Goal: Use online tool/utility: Utilize a website feature to perform a specific function

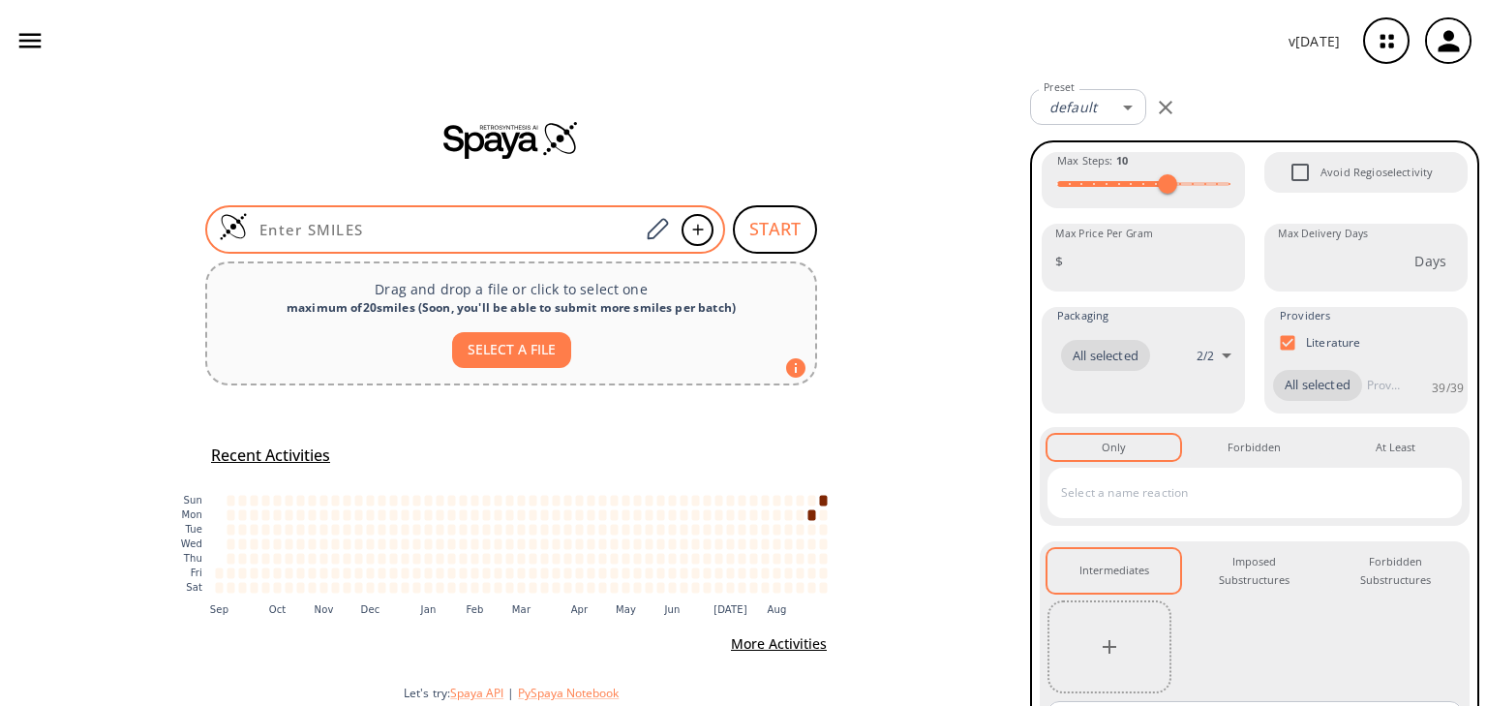
click at [550, 225] on input at bounding box center [443, 229] width 391 height 19
paste input "CC/C=C(\CC)/C=O"
type input "CC/C=C(\CC)/C=O"
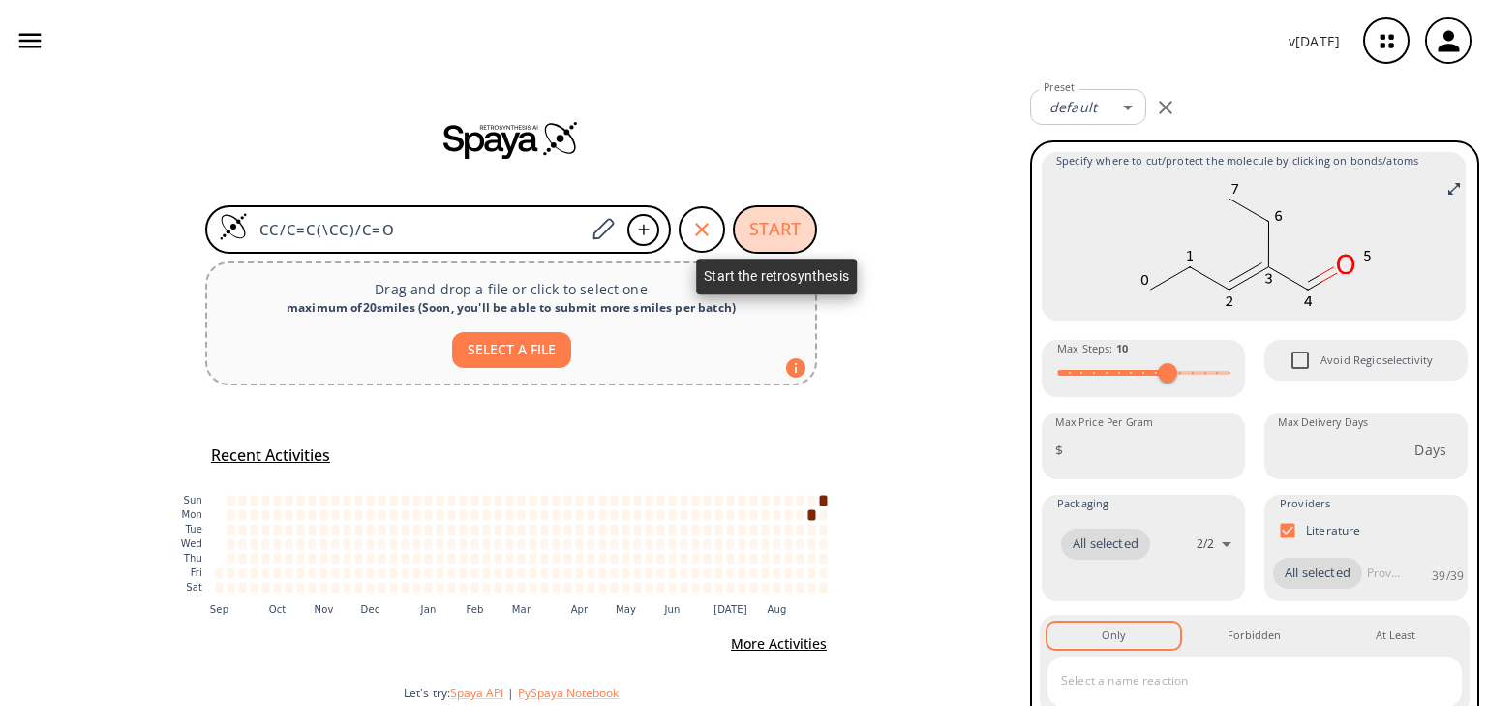
click at [798, 221] on button "START" at bounding box center [775, 229] width 84 height 48
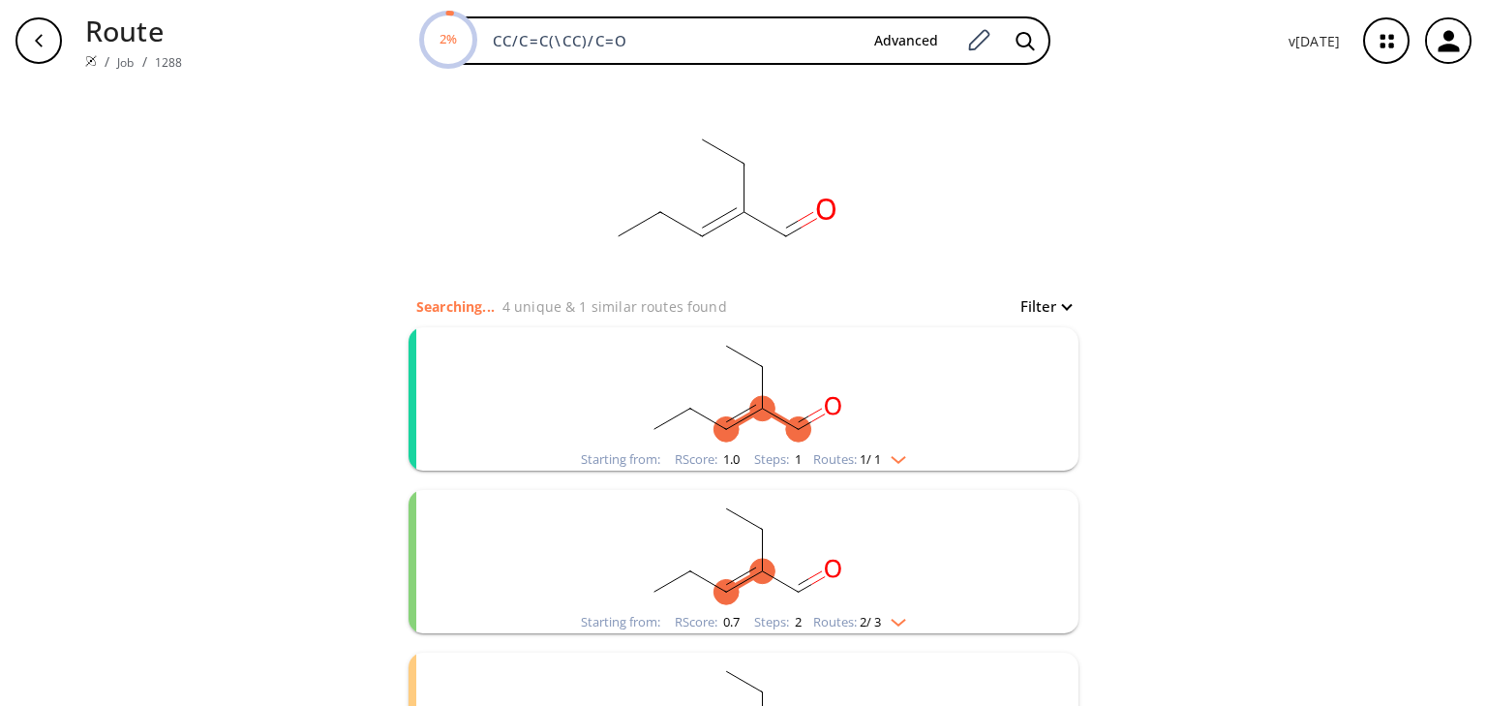
click at [910, 448] on div "Starting from: RScore : 1.0 Steps : 1 Routes: 1 / 1" at bounding box center [743, 459] width 354 height 22
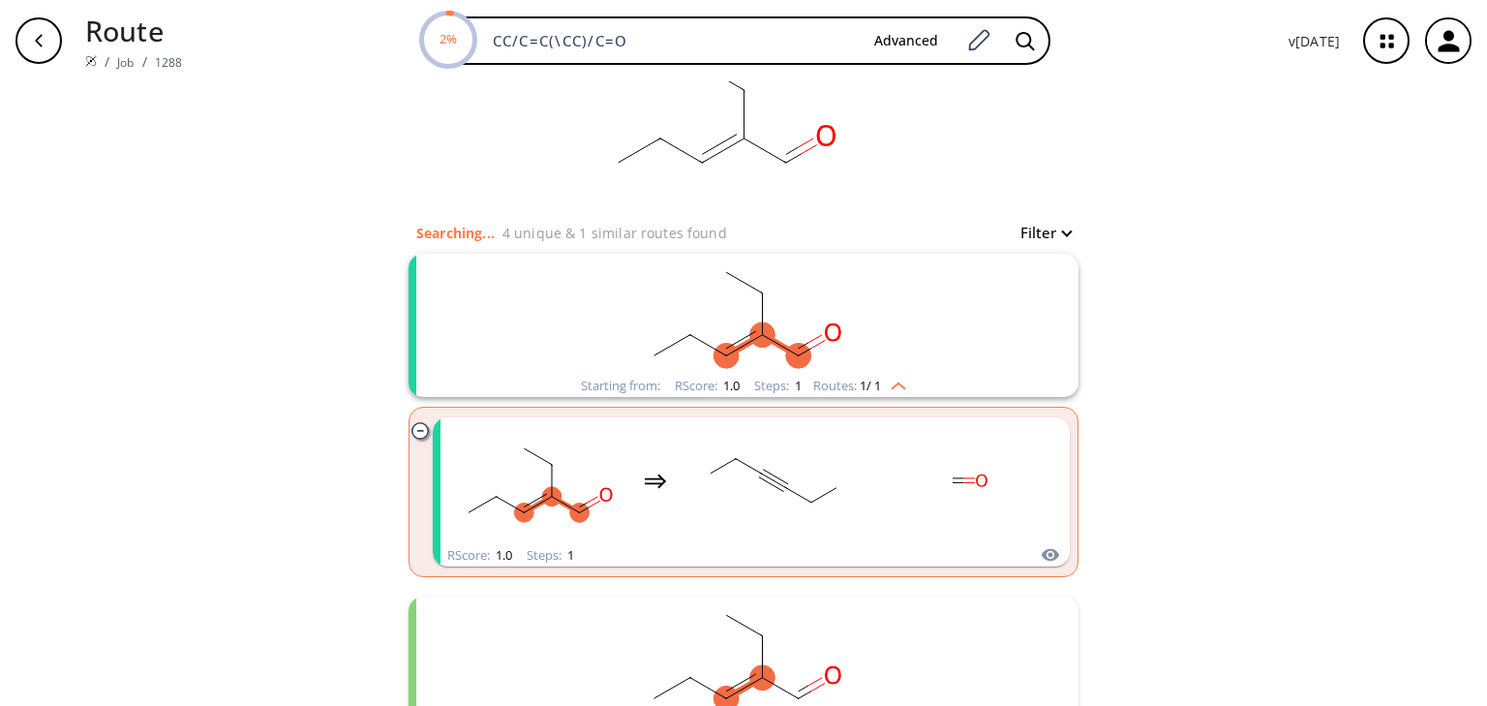
scroll to position [74, 0]
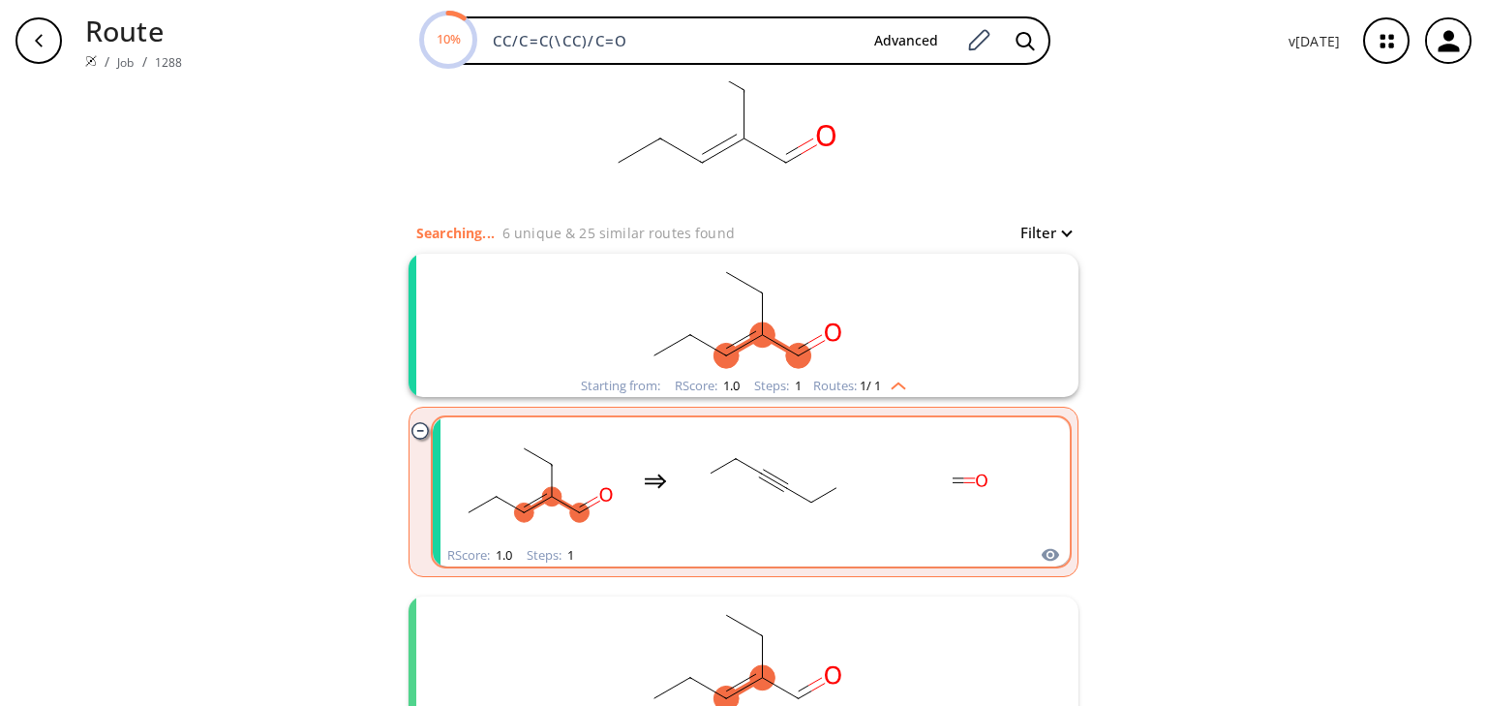
click at [1008, 524] on rect "clusters" at bounding box center [967, 480] width 174 height 121
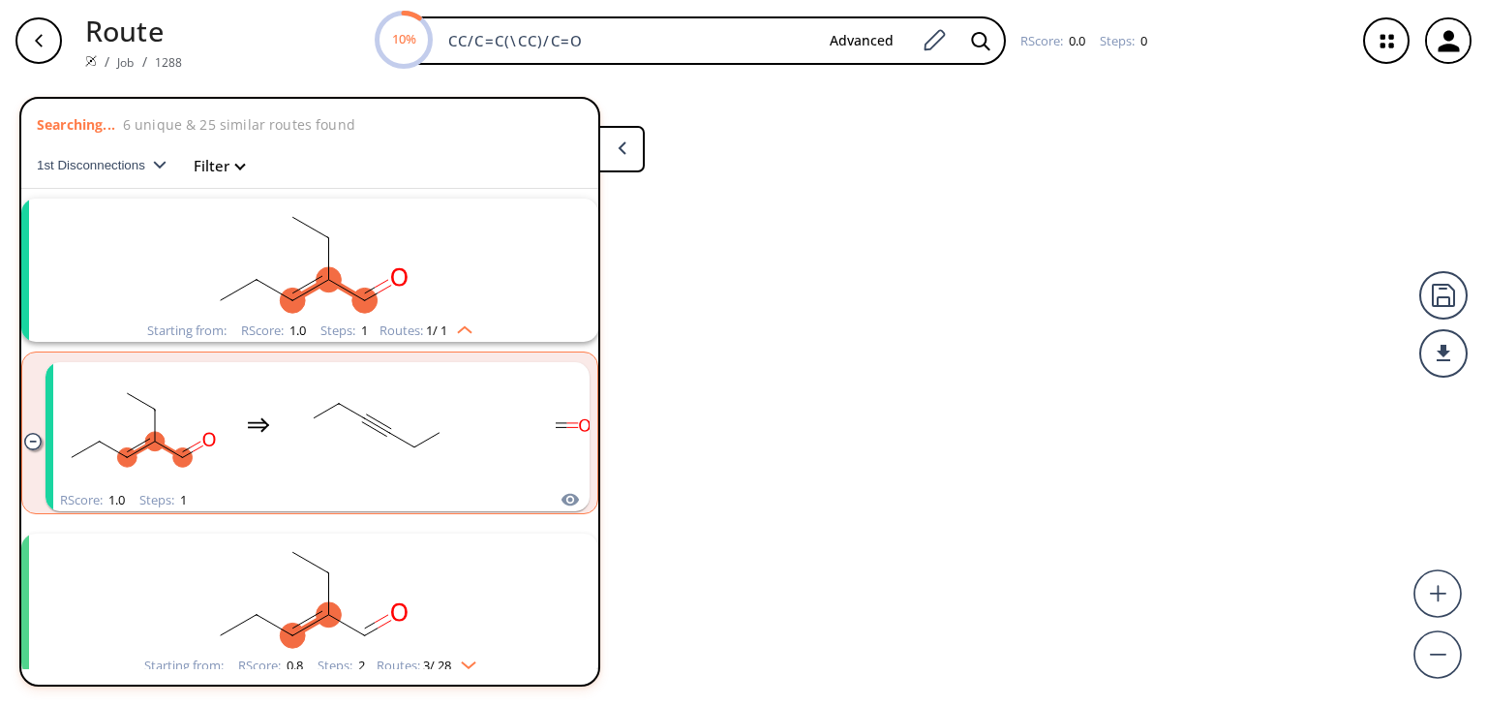
scroll to position [34, 0]
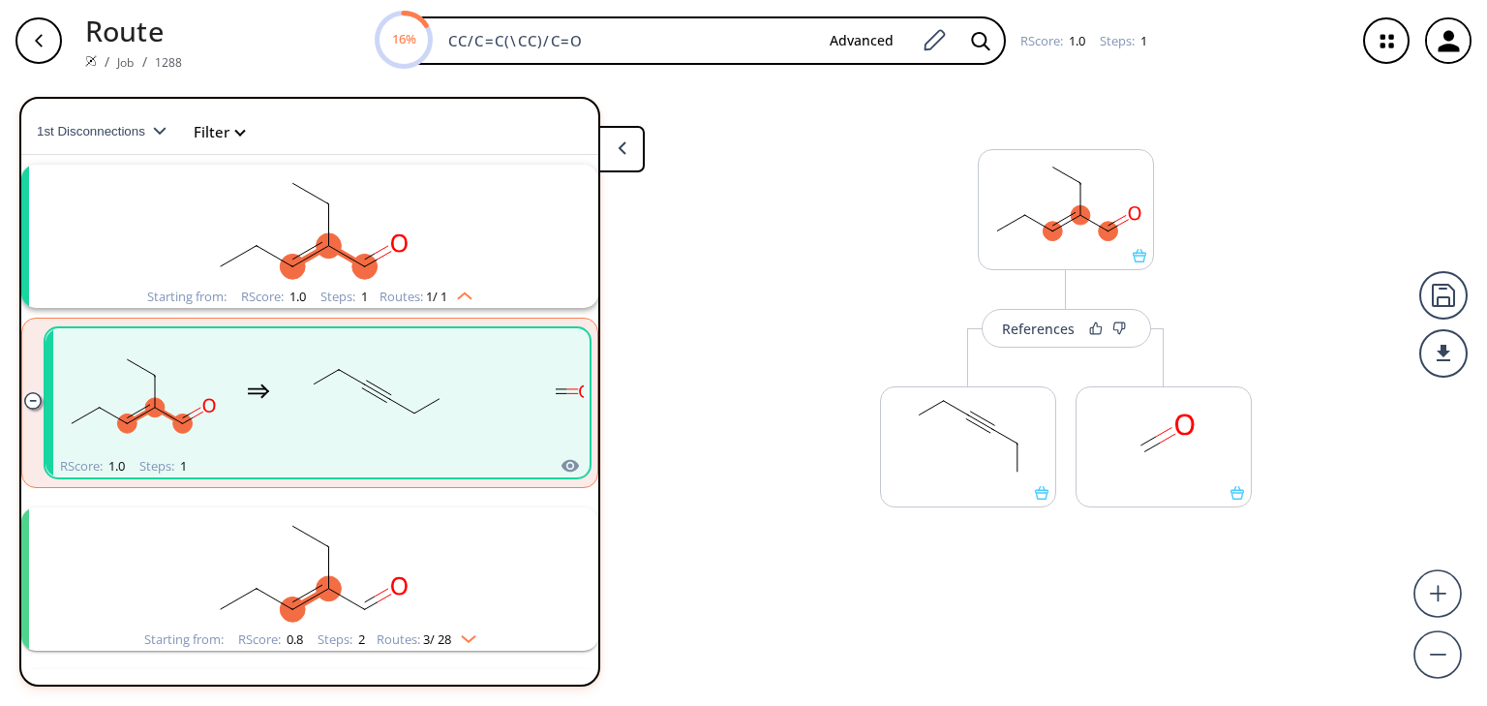
click at [465, 627] on img "clusters" at bounding box center [463, 634] width 25 height 15
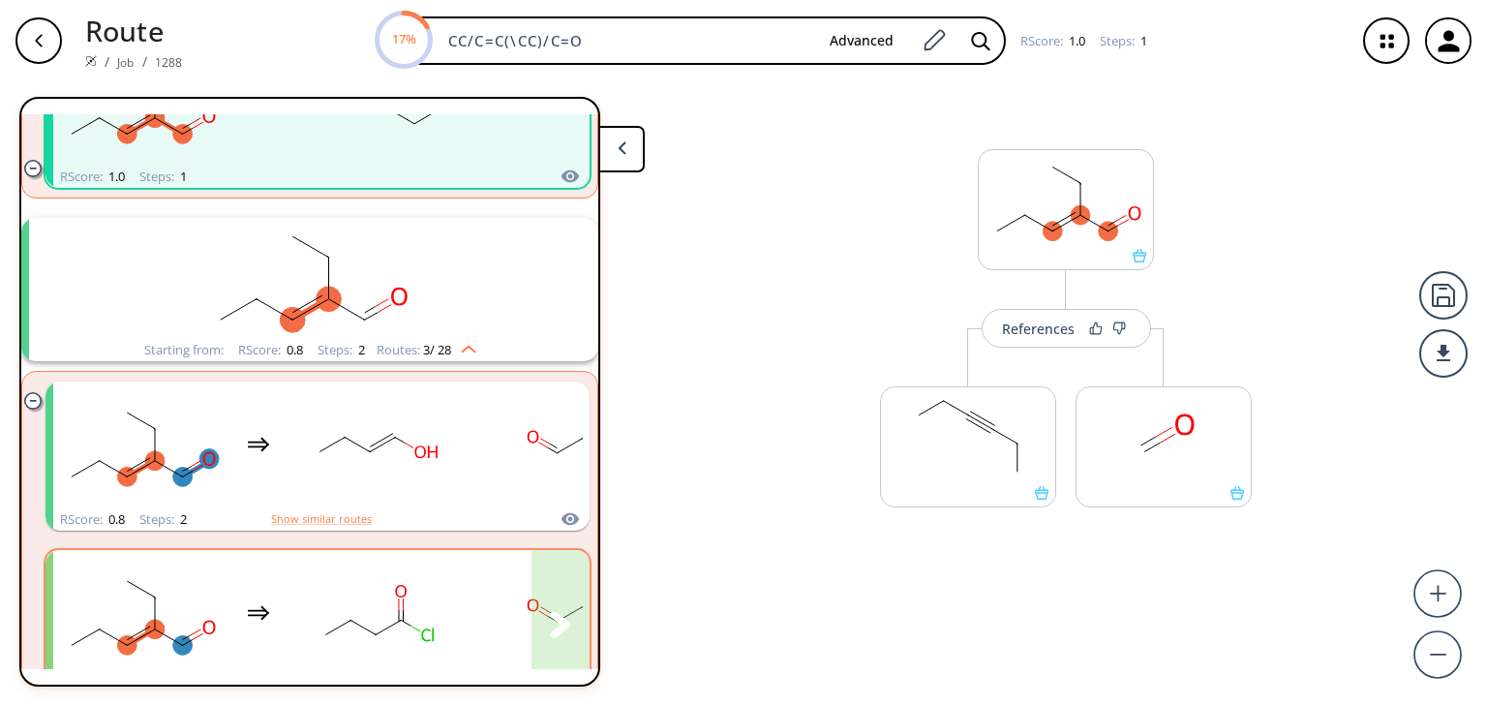
scroll to position [373, 0]
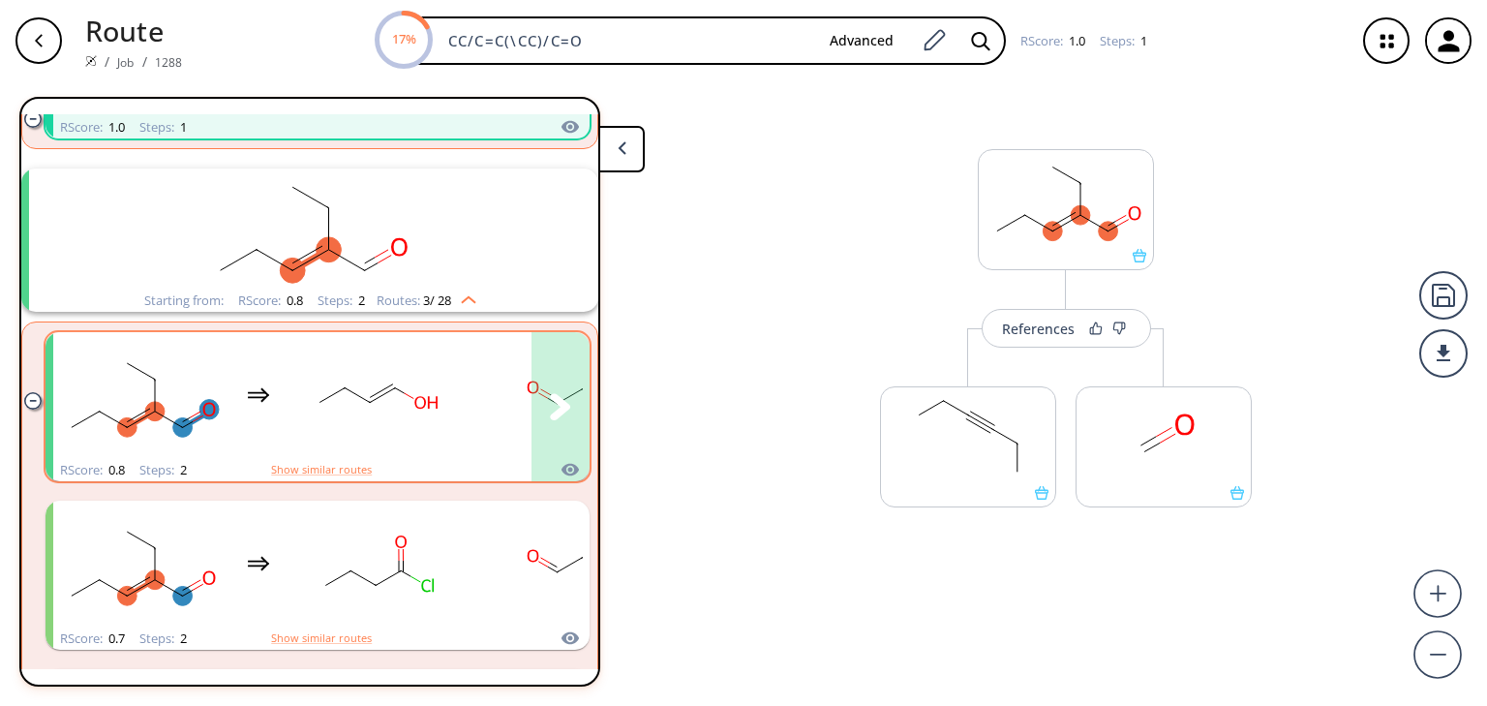
click at [447, 437] on rect "clusters" at bounding box center [376, 395] width 174 height 121
